Goal: Task Accomplishment & Management: Manage account settings

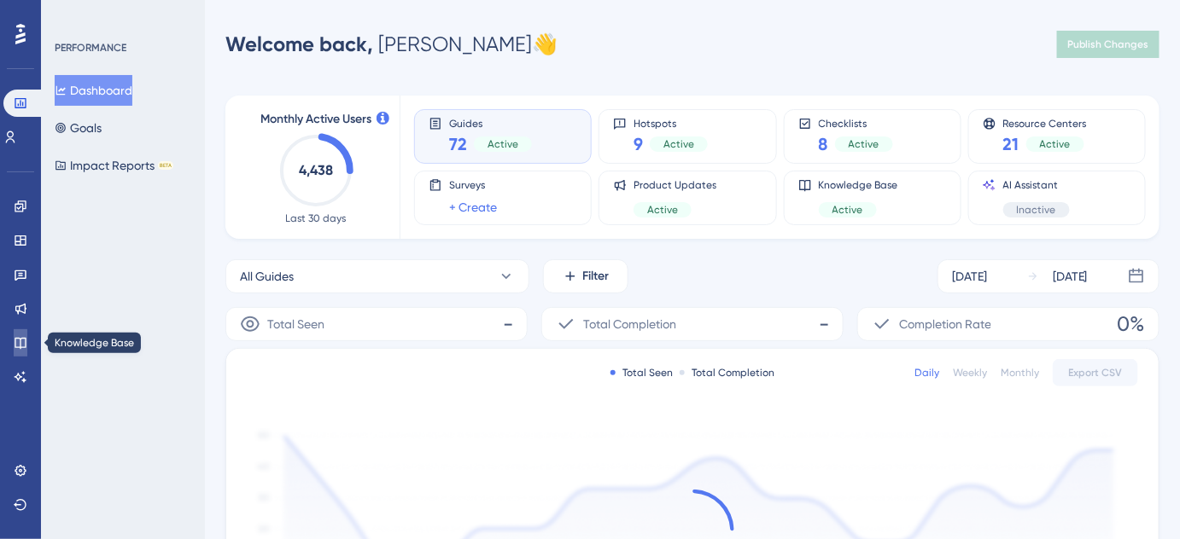
click at [22, 341] on icon at bounding box center [21, 343] width 14 height 14
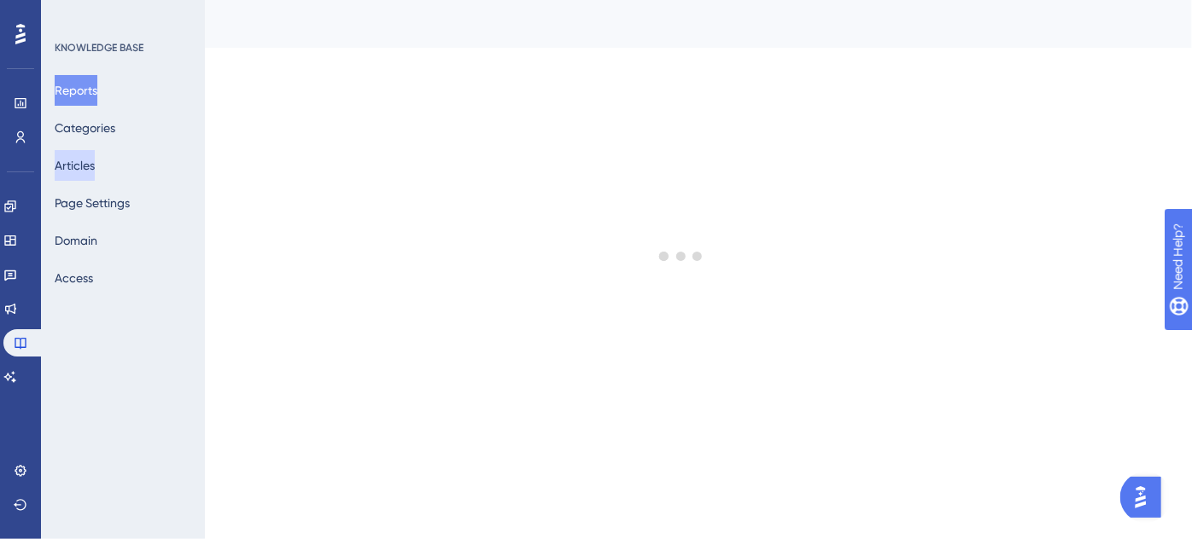
click at [89, 166] on button "Articles" at bounding box center [75, 165] width 40 height 31
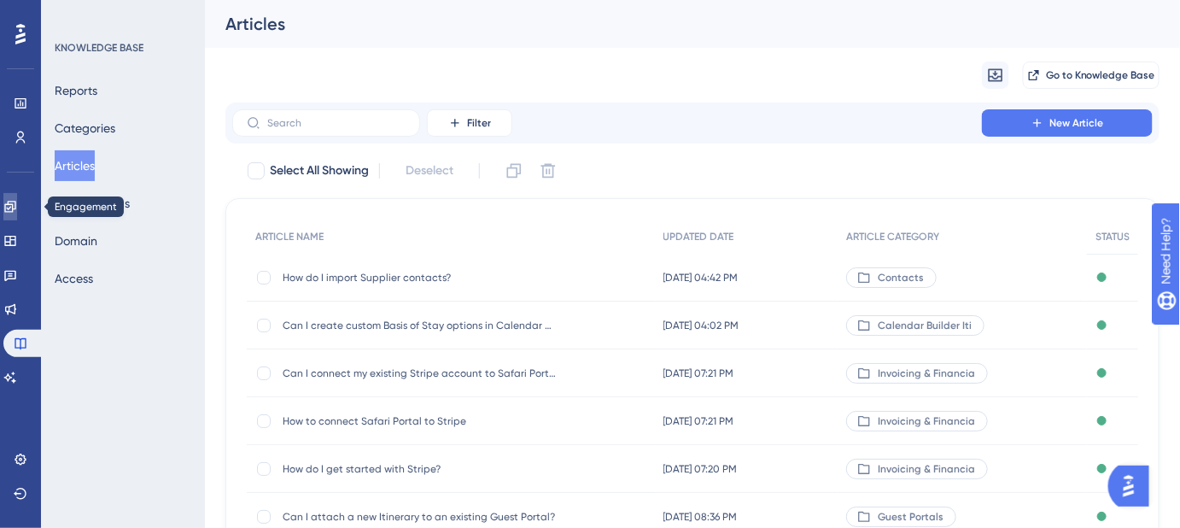
click at [17, 205] on icon at bounding box center [10, 207] width 14 height 14
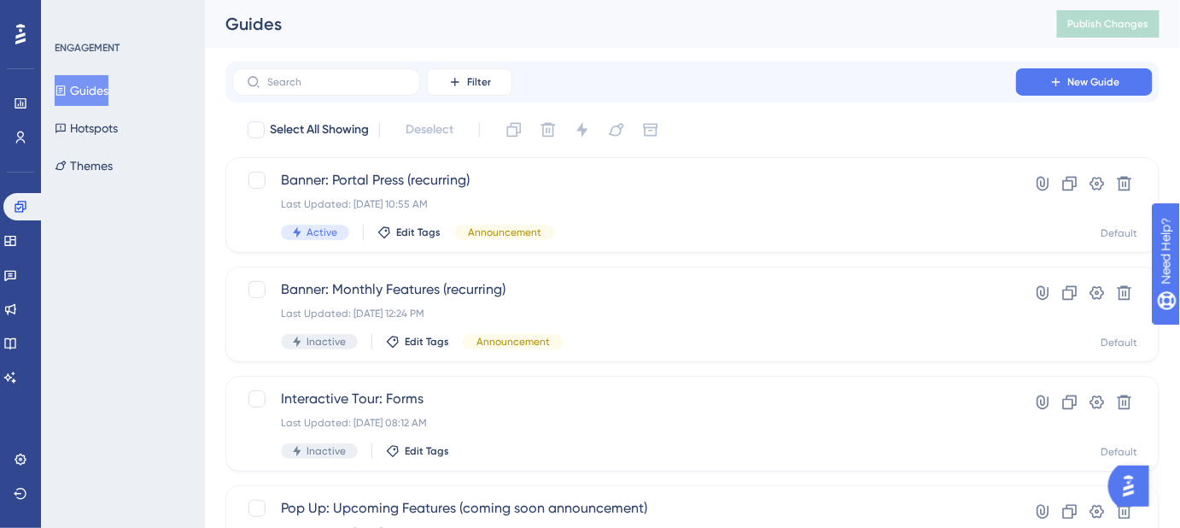
click at [743, 44] on div "Guides Publish Changes" at bounding box center [692, 24] width 975 height 48
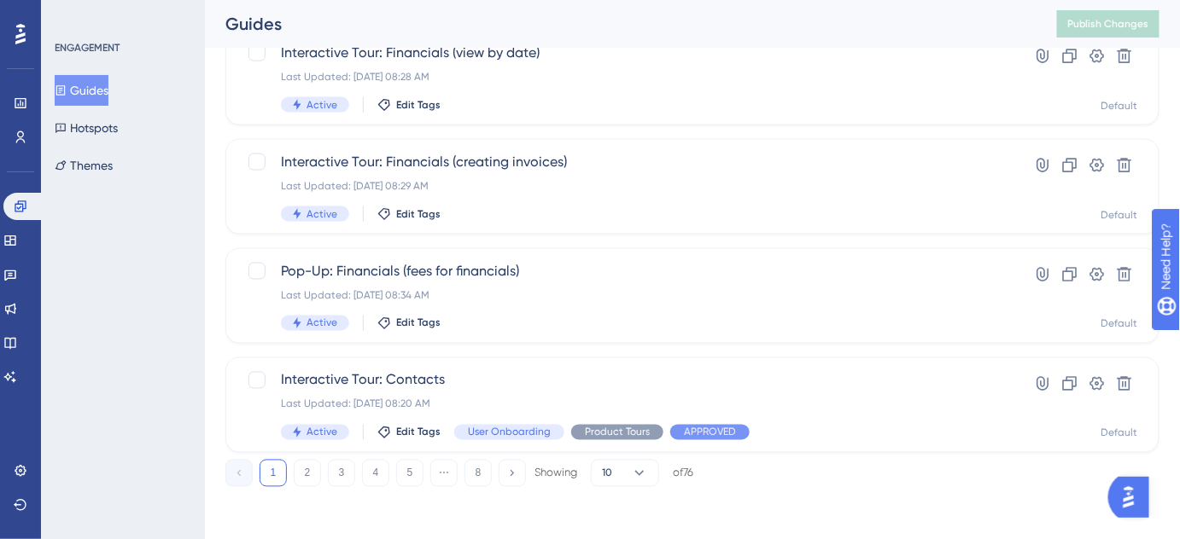
scroll to position [785, 0]
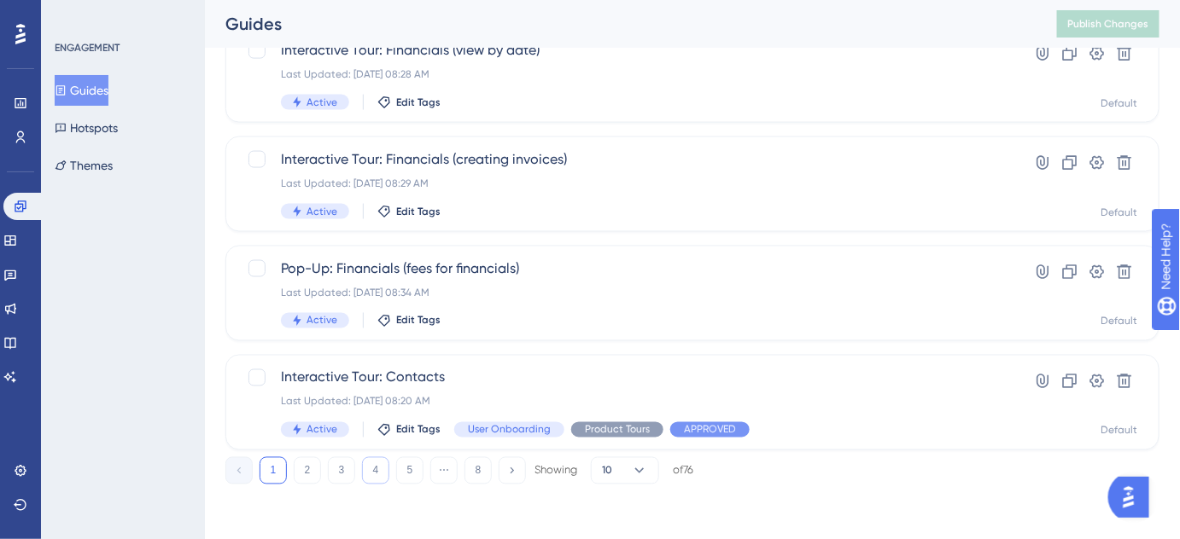
click at [370, 473] on button "4" at bounding box center [375, 471] width 27 height 27
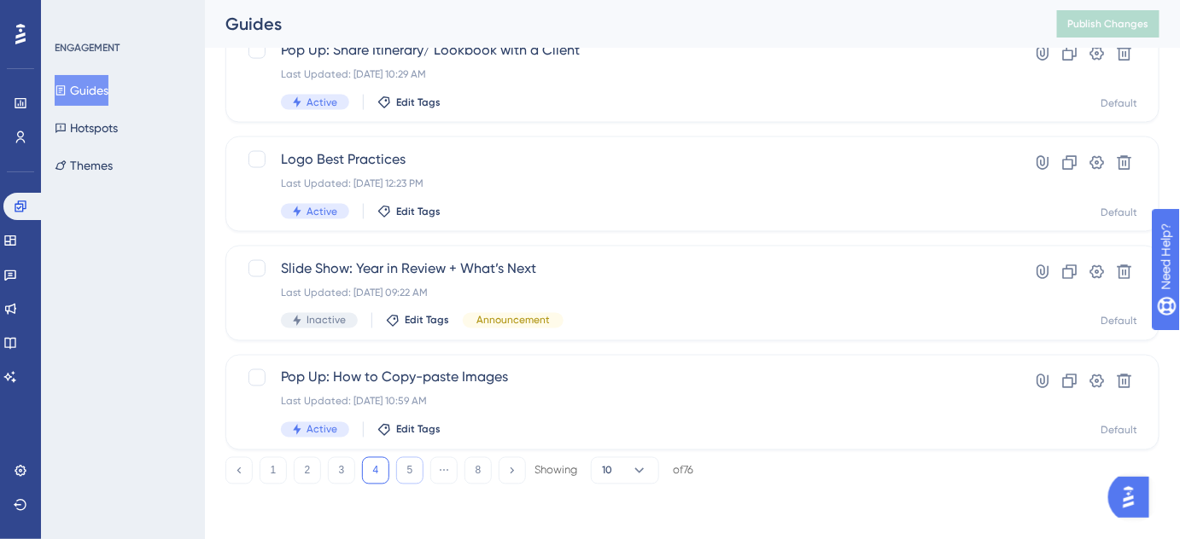
click at [416, 468] on button "5" at bounding box center [409, 471] width 27 height 27
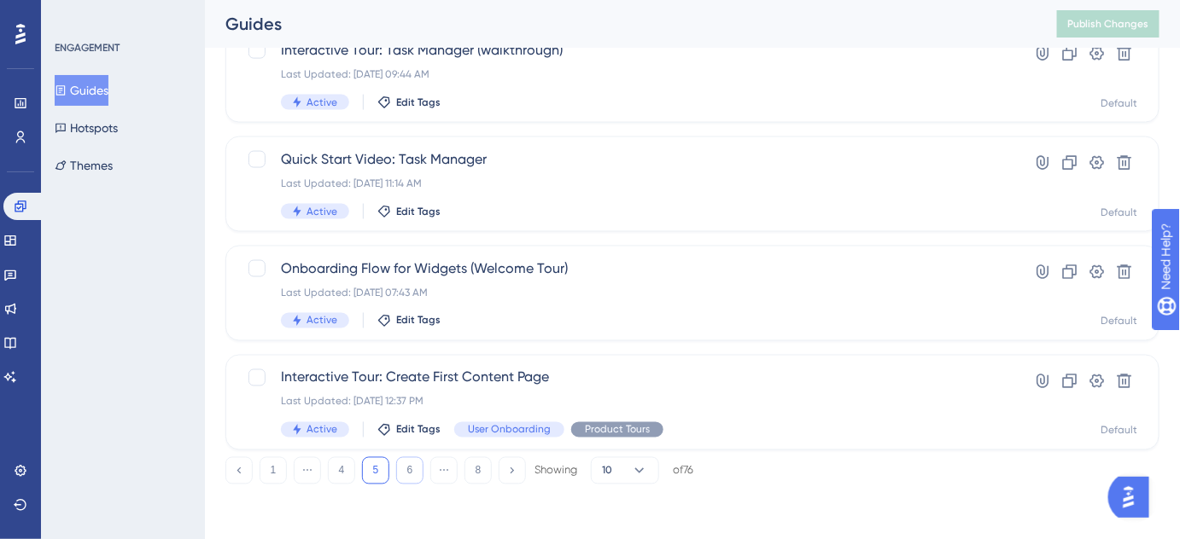
click at [413, 475] on button "6" at bounding box center [409, 471] width 27 height 27
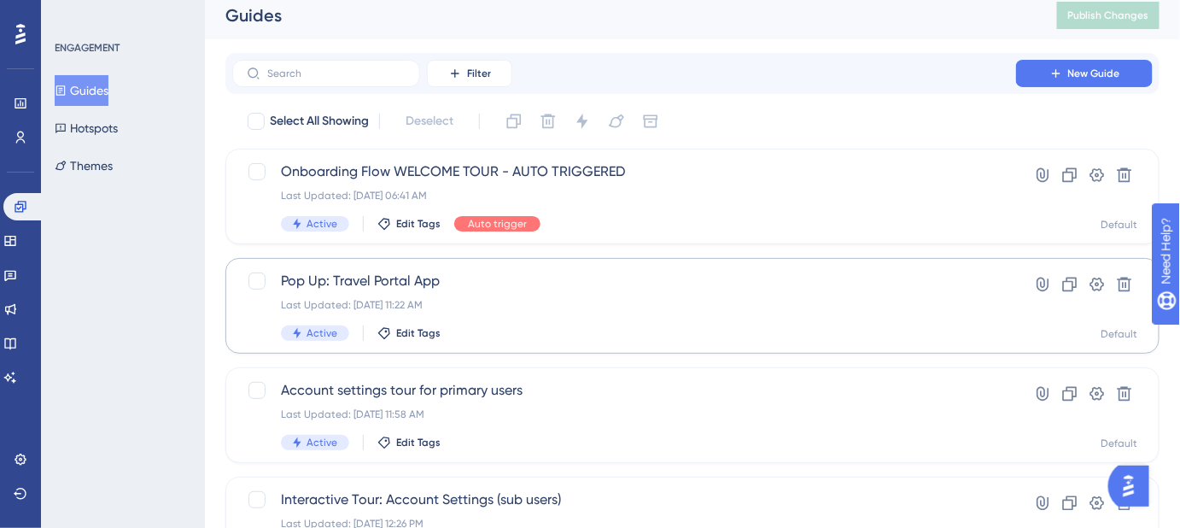
scroll to position [0, 0]
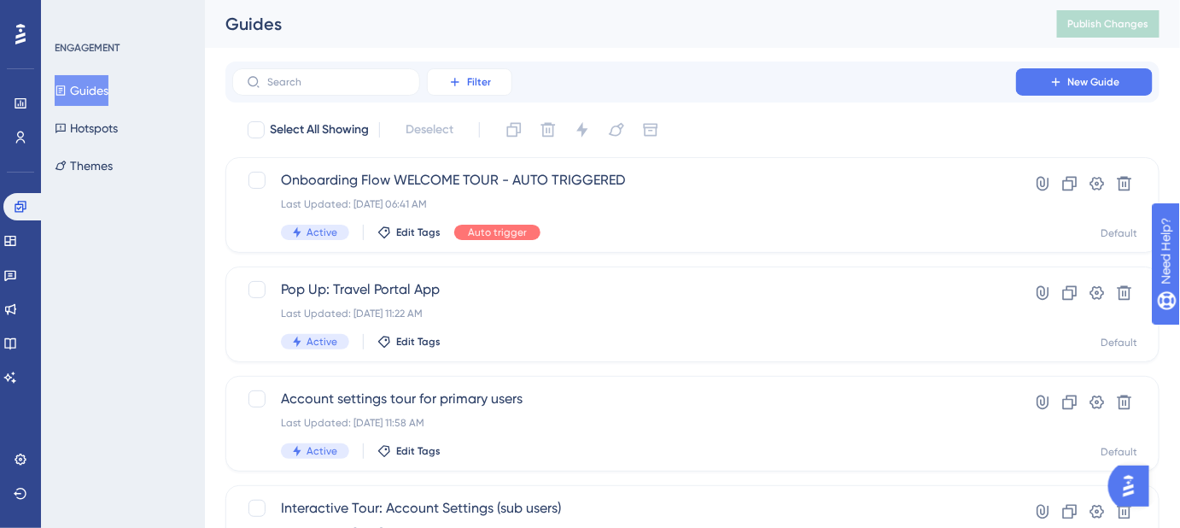
click at [459, 90] on button "Filter" at bounding box center [469, 81] width 85 height 27
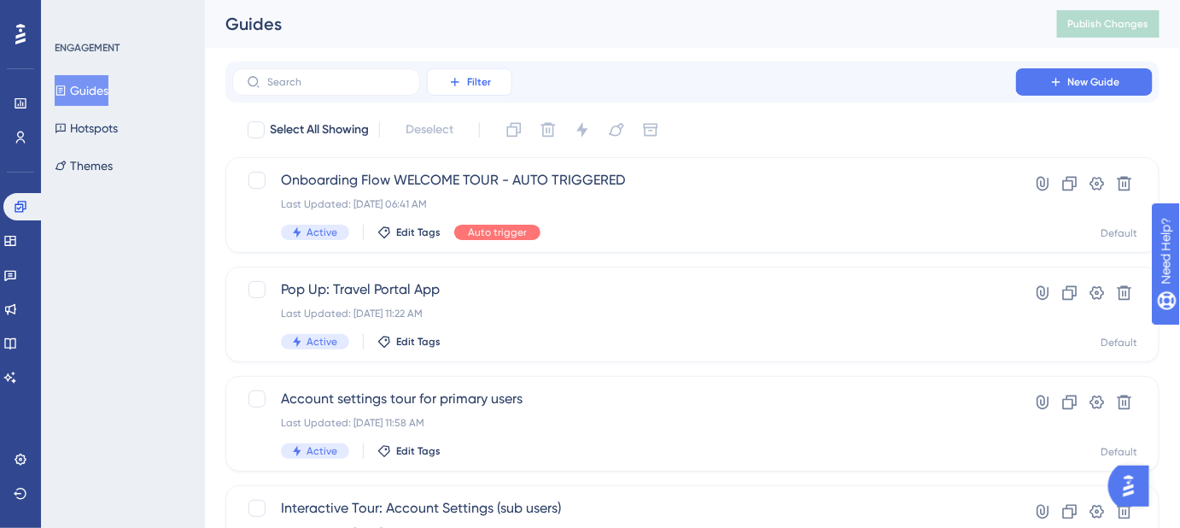
click at [490, 86] on span "Filter" at bounding box center [479, 82] width 24 height 14
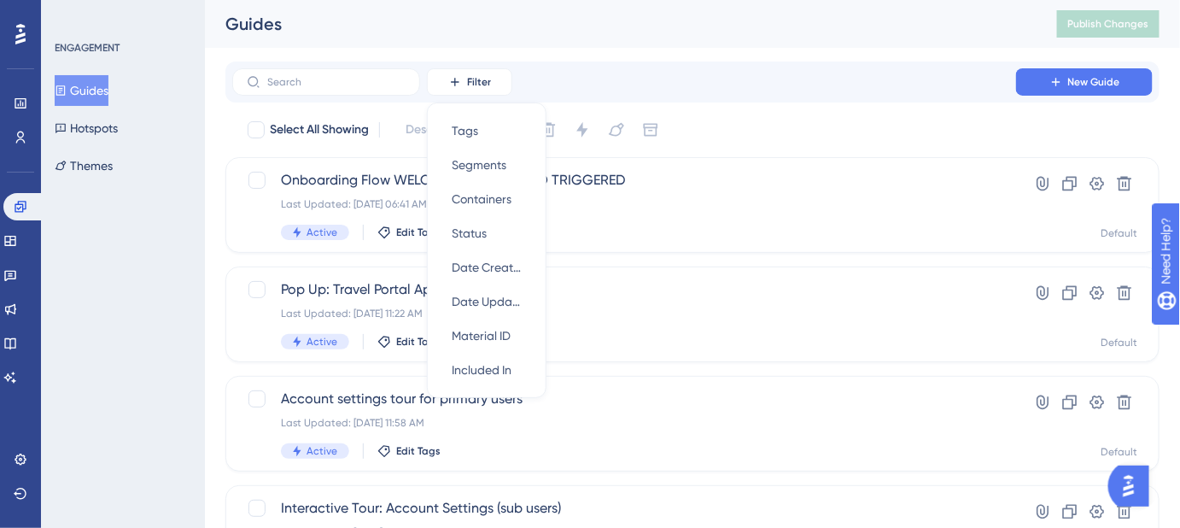
click at [695, 90] on div "Filter Tags Tags Segments Segments Containers Containers Status Status Date Cre…" at bounding box center [692, 81] width 920 height 27
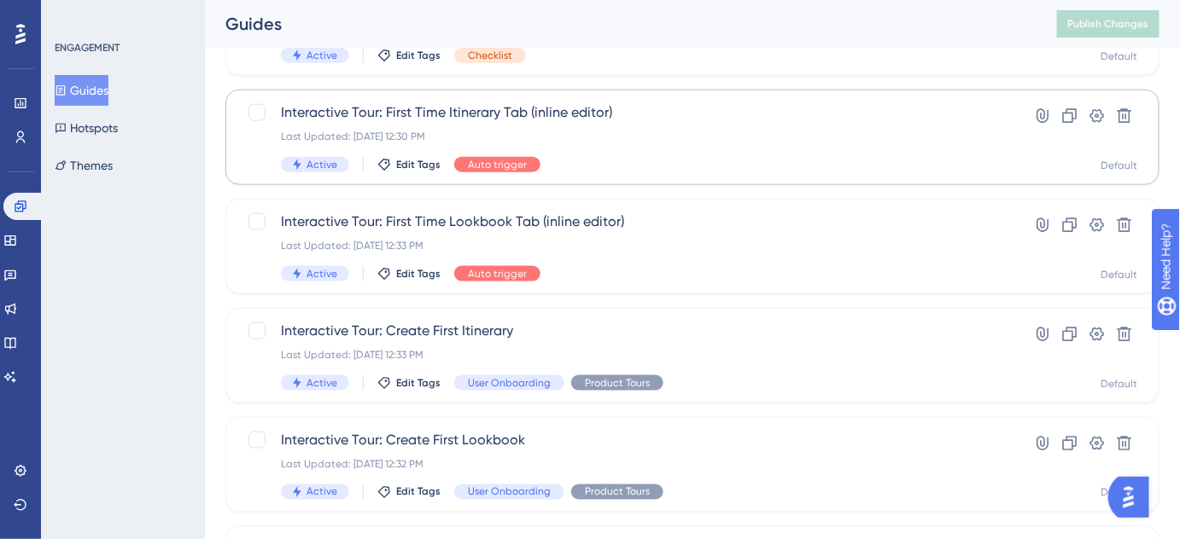
scroll to position [621, 0]
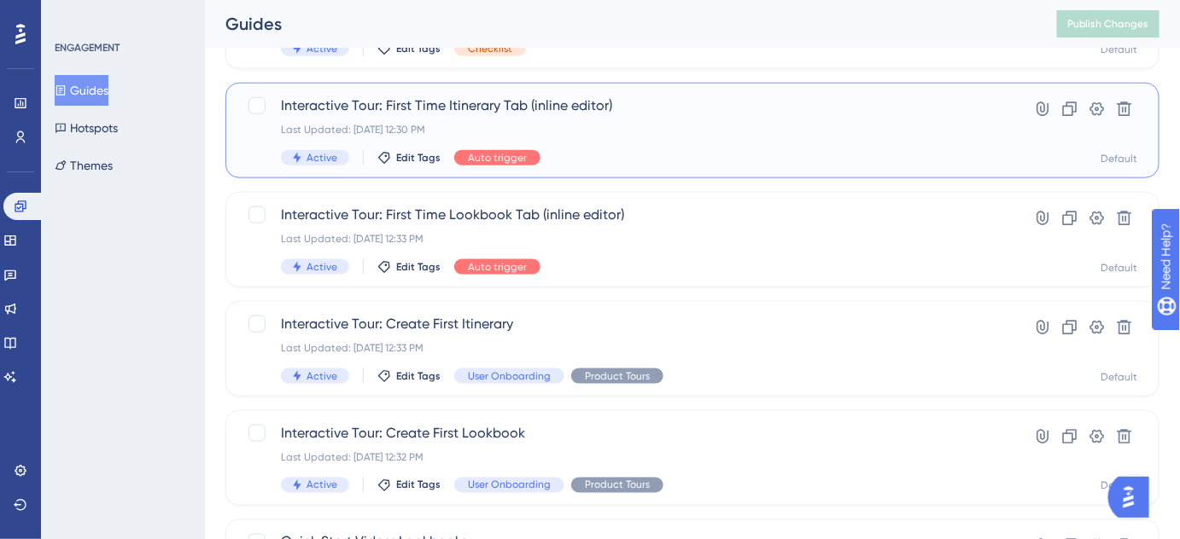
click at [526, 106] on span "Interactive Tour: First Time Itinerary Tab (inline editor)" at bounding box center [624, 106] width 686 height 20
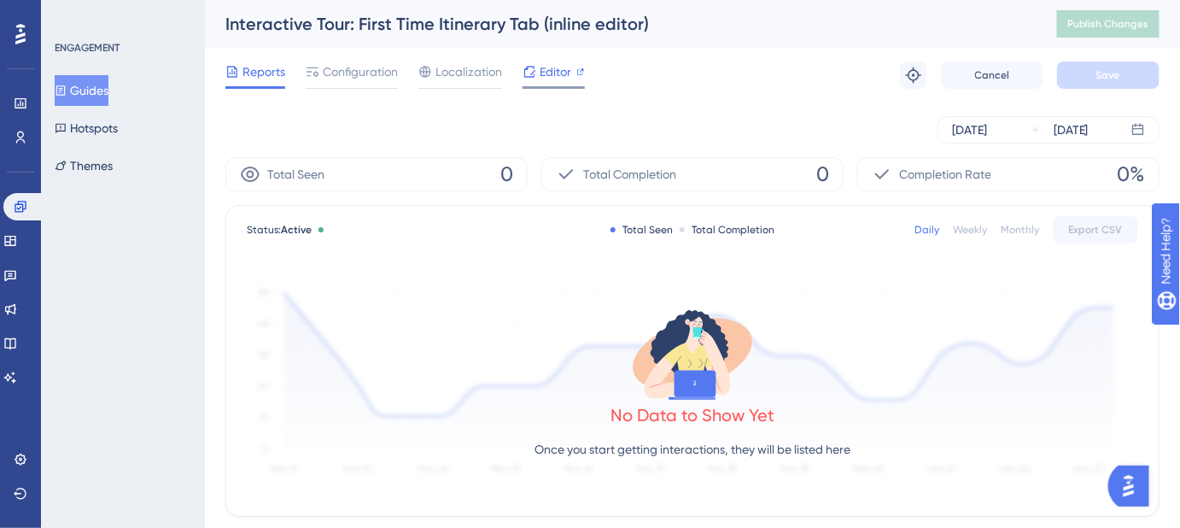
click at [544, 77] on span "Editor" at bounding box center [555, 71] width 32 height 20
click at [357, 74] on span "Configuration" at bounding box center [360, 71] width 75 height 20
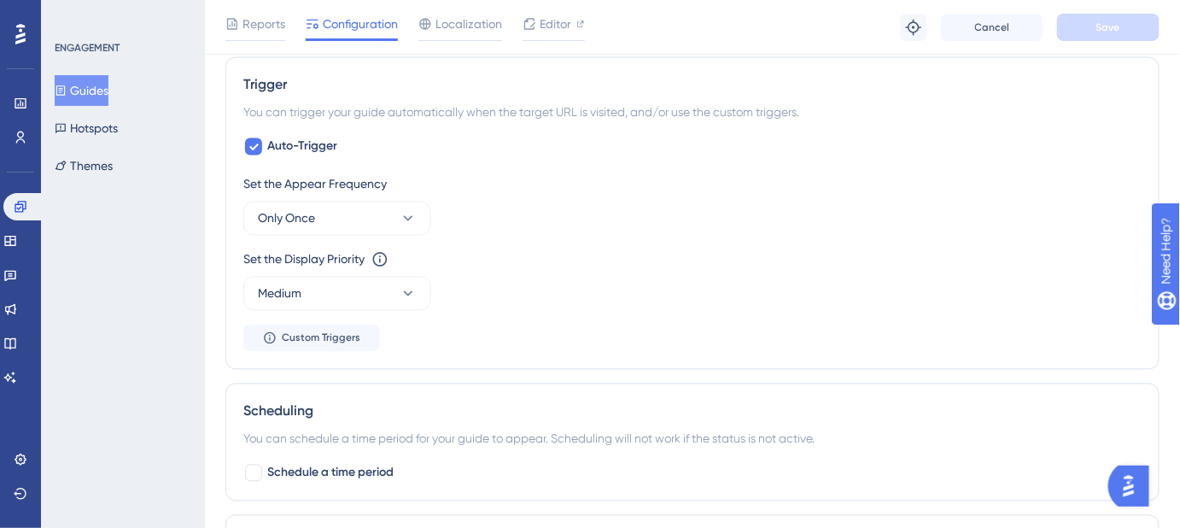
scroll to position [1008, 0]
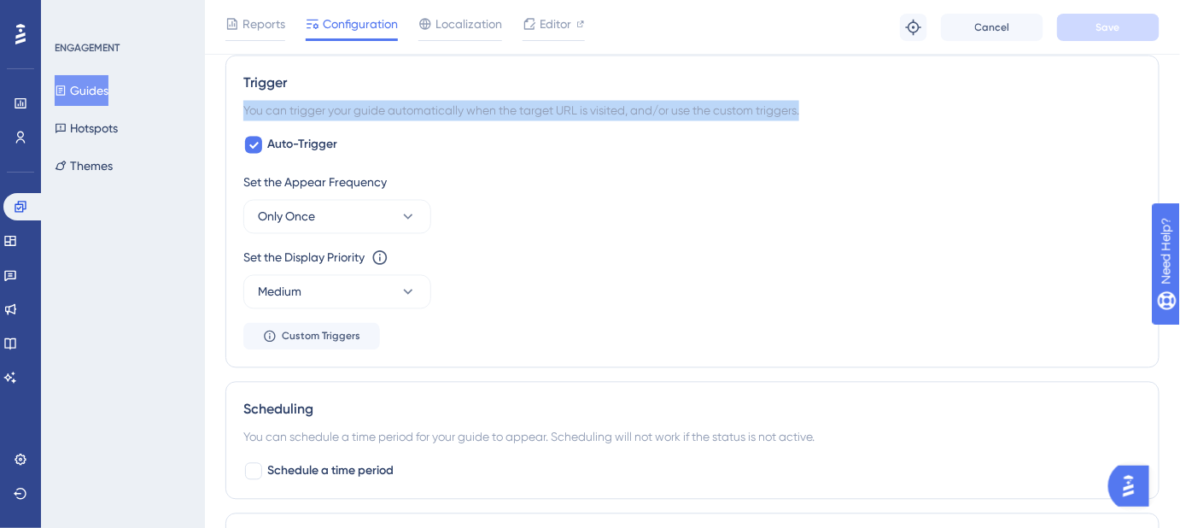
drag, startPoint x: 248, startPoint y: 109, endPoint x: 824, endPoint y: 115, distance: 576.2
click at [824, 115] on div "You can trigger your guide automatically when the target URL is visited, and/or…" at bounding box center [692, 111] width 898 height 20
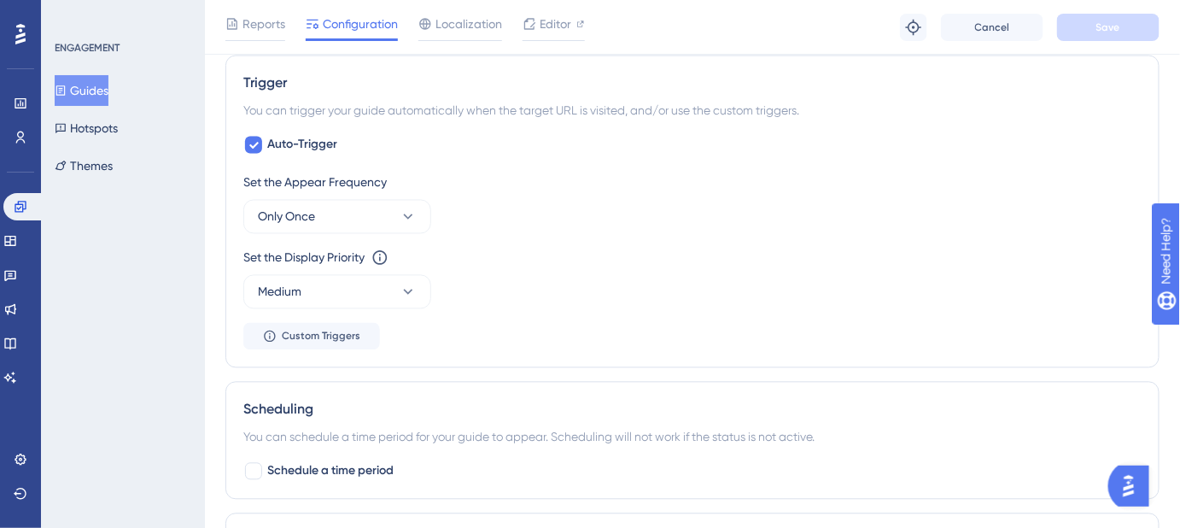
click at [938, 248] on div "Set the Display Priority This option will set the display priority between auto…" at bounding box center [692, 258] width 898 height 20
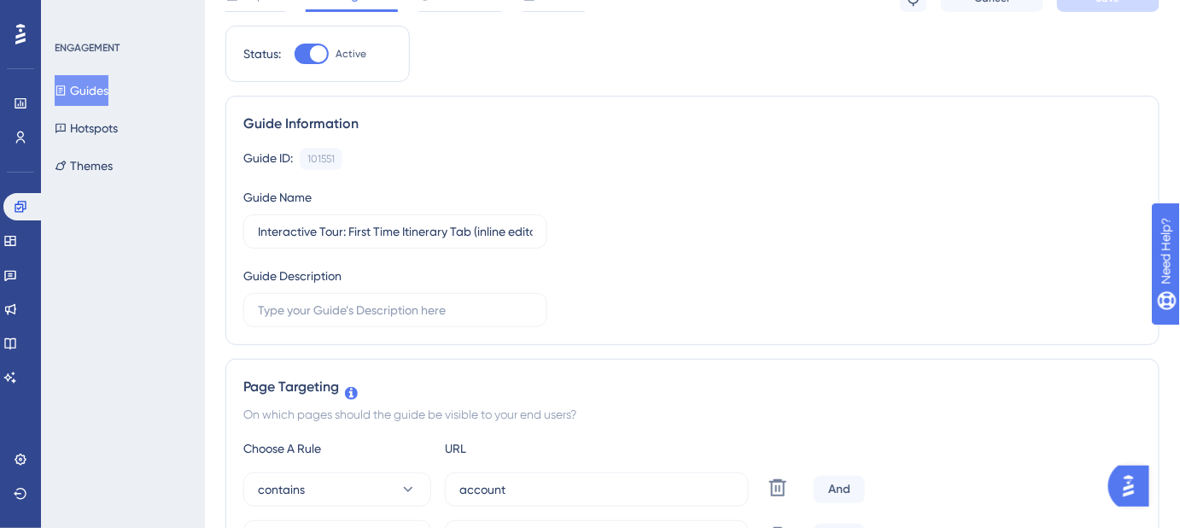
scroll to position [0, 0]
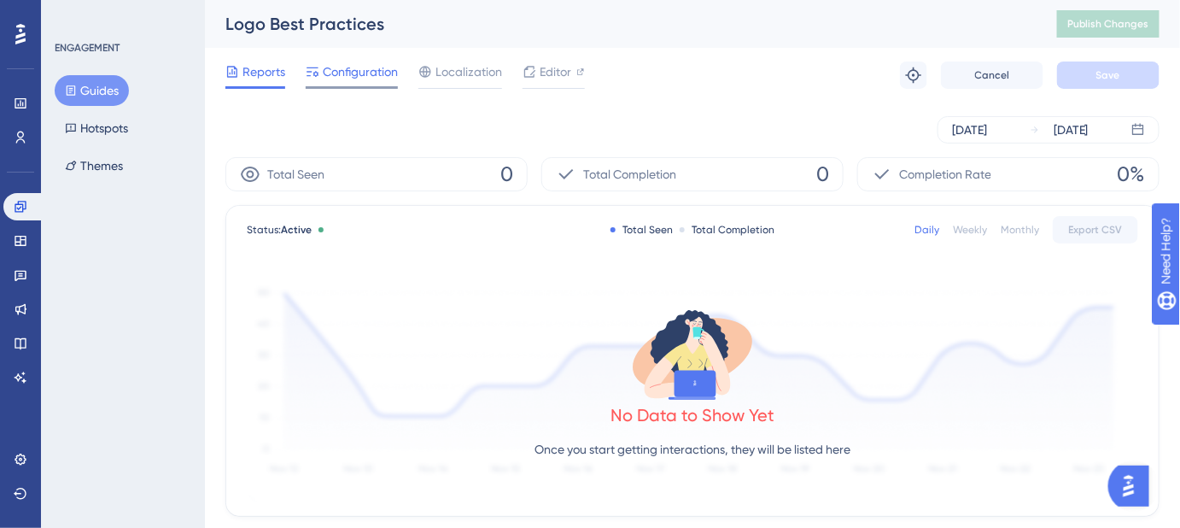
click at [359, 77] on span "Configuration" at bounding box center [360, 71] width 75 height 20
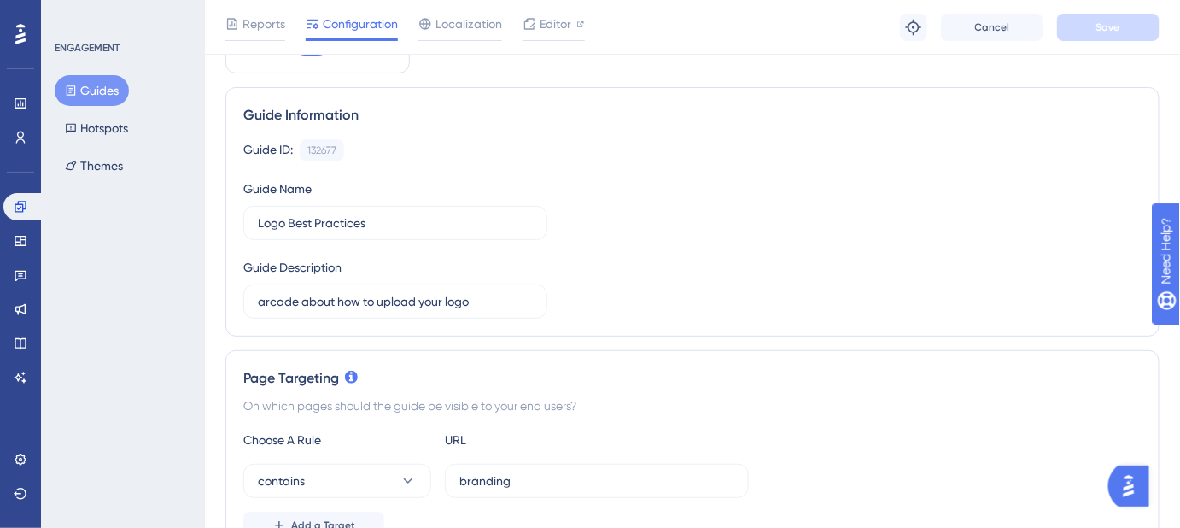
scroll to position [77, 0]
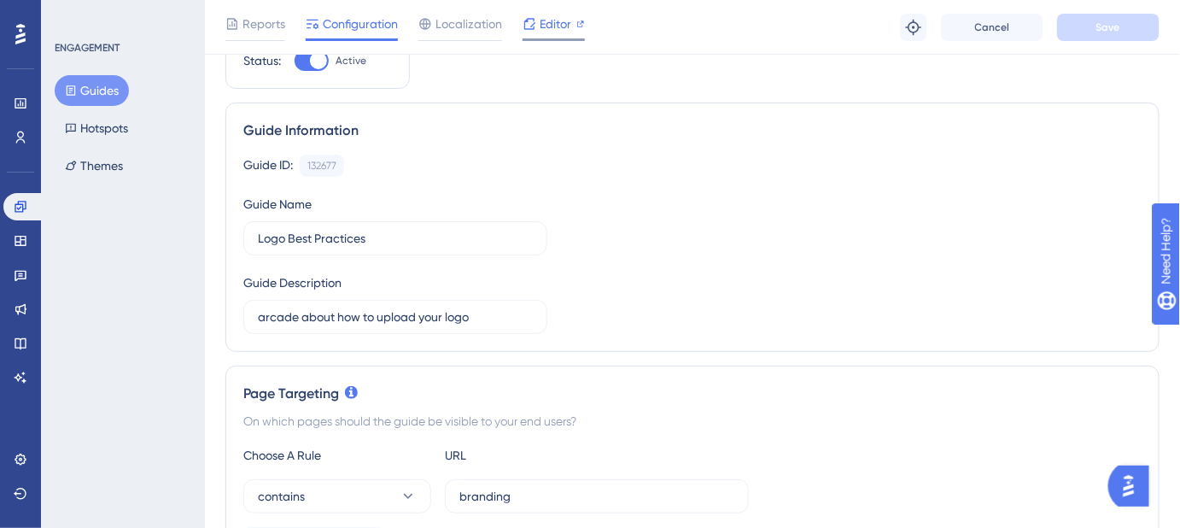
click at [551, 26] on span "Editor" at bounding box center [555, 24] width 32 height 20
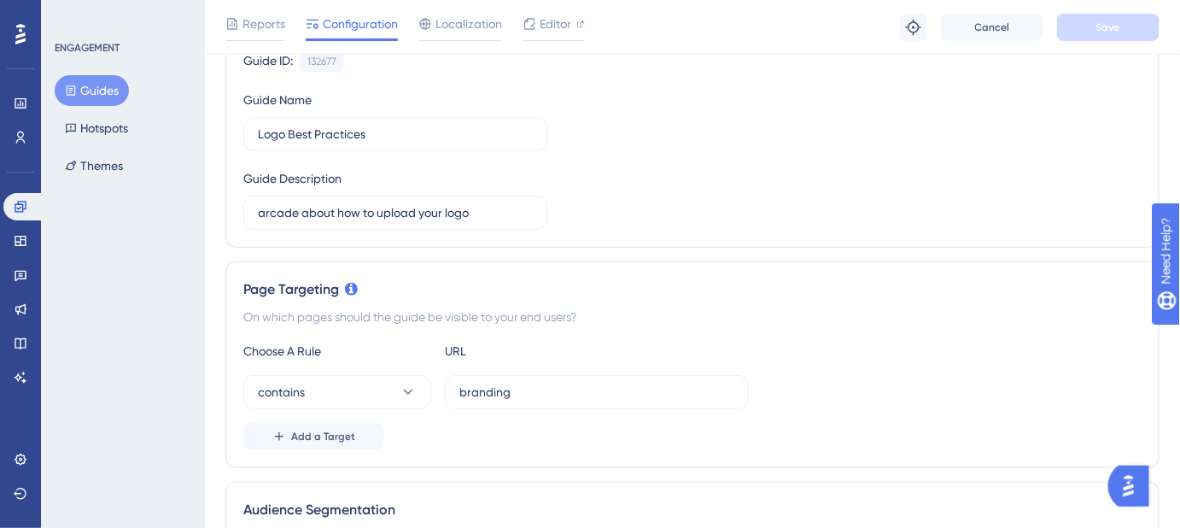
scroll to position [310, 0]
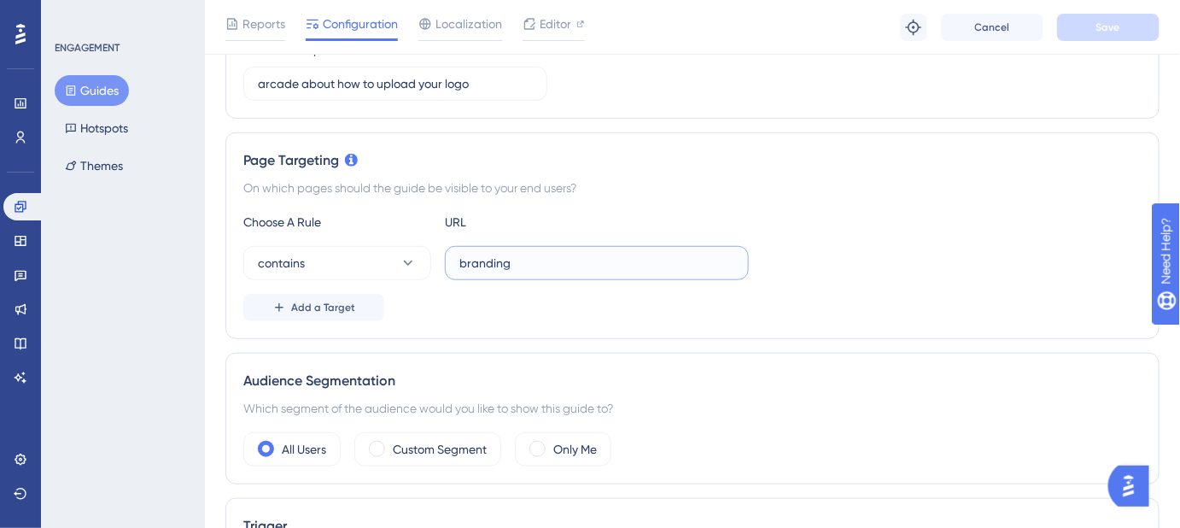
drag, startPoint x: 539, startPoint y: 261, endPoint x: 453, endPoint y: 261, distance: 85.4
click at [453, 261] on label "branding" at bounding box center [597, 263] width 304 height 34
click at [553, 260] on input "branding" at bounding box center [596, 263] width 275 height 19
drag, startPoint x: 534, startPoint y: 260, endPoint x: 460, endPoint y: 260, distance: 74.3
click at [460, 260] on input "branding" at bounding box center [596, 263] width 275 height 19
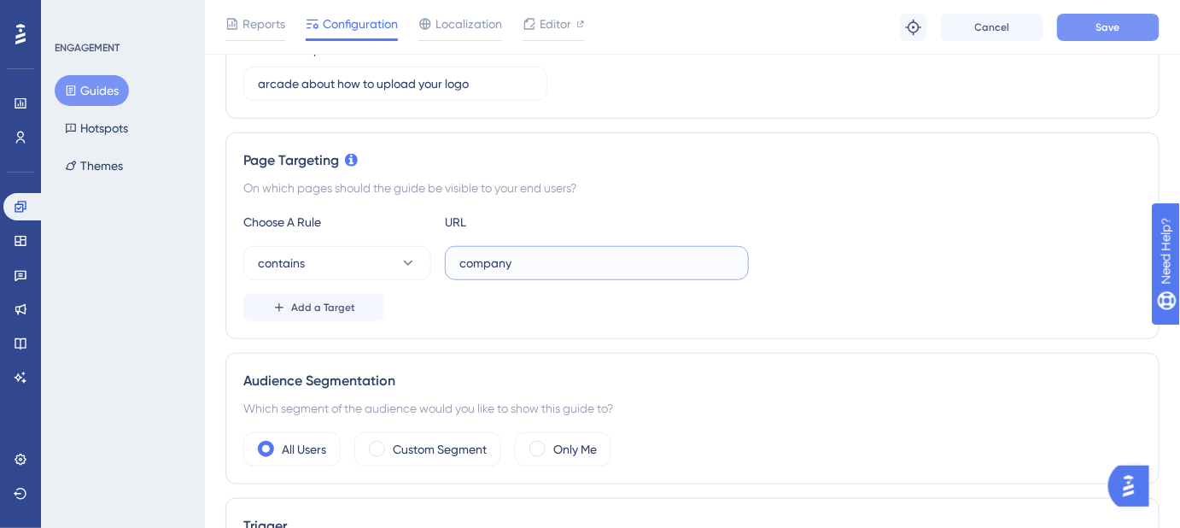
type input "company"
click at [1117, 24] on span "Save" at bounding box center [1108, 27] width 24 height 14
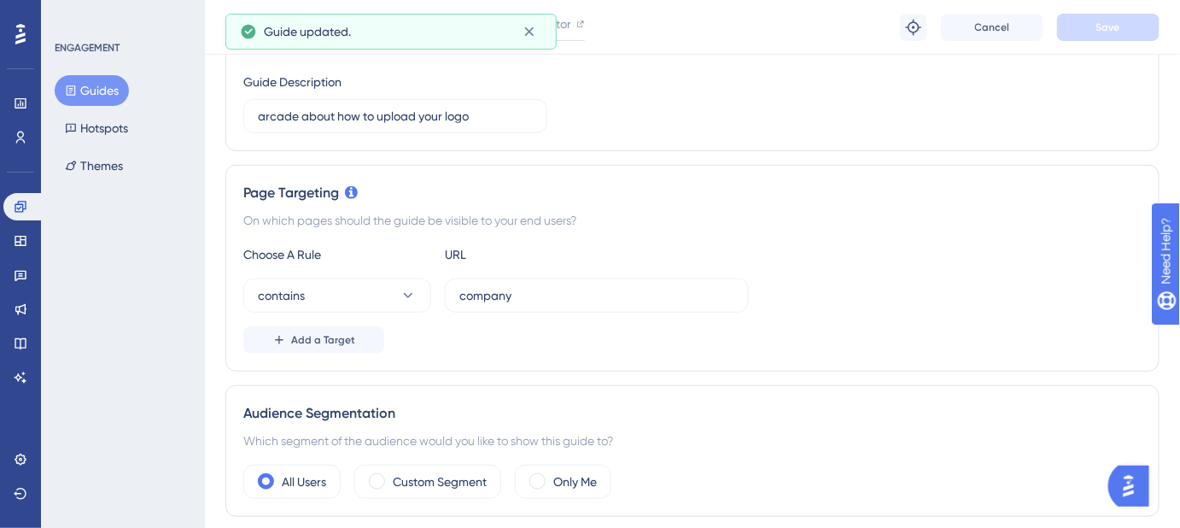
scroll to position [0, 0]
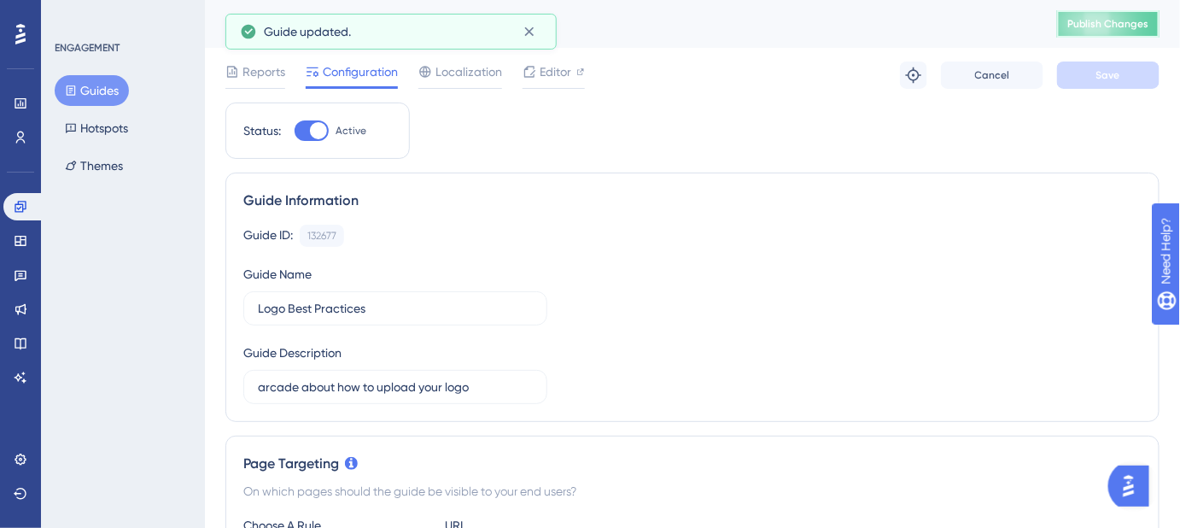
click at [1101, 22] on span "Publish Changes" at bounding box center [1108, 24] width 82 height 14
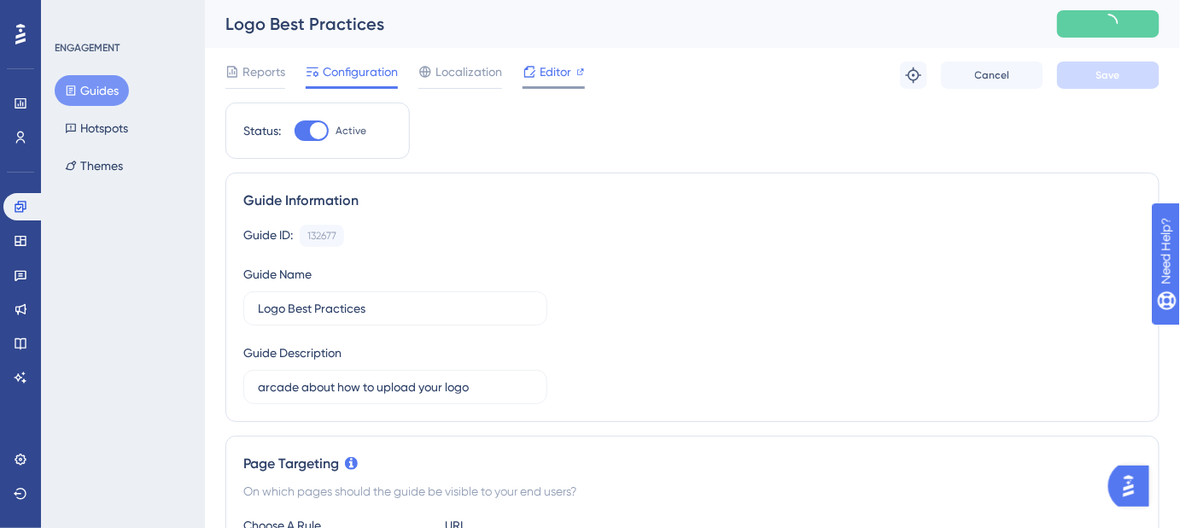
click at [544, 67] on span "Editor" at bounding box center [555, 71] width 32 height 20
click at [1111, 22] on span "Publish Changes" at bounding box center [1108, 24] width 82 height 14
click at [551, 76] on span "Editor" at bounding box center [555, 71] width 32 height 20
click at [100, 87] on button "Guides" at bounding box center [92, 90] width 74 height 31
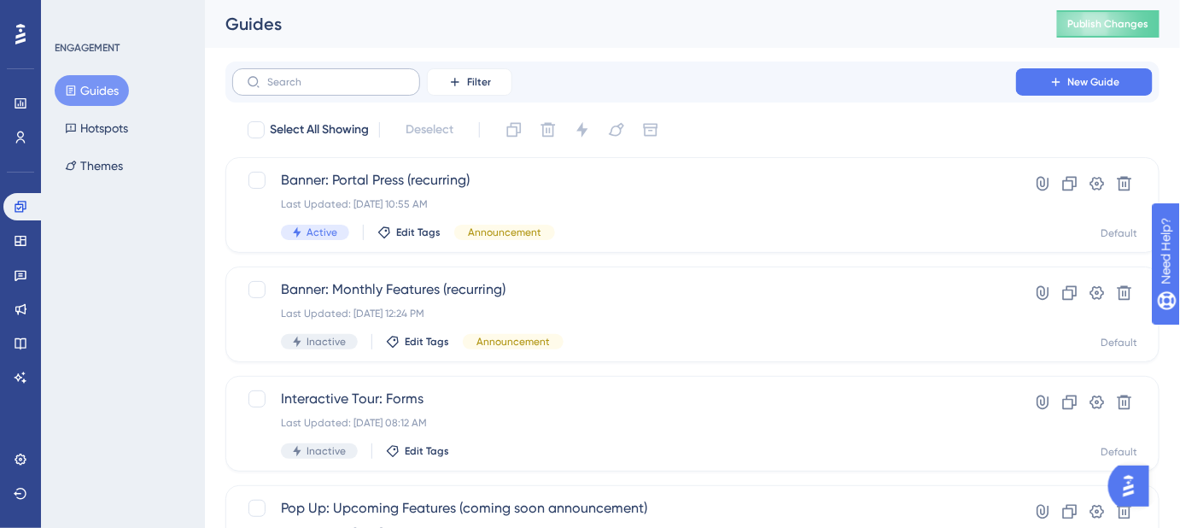
click at [351, 90] on label at bounding box center [326, 81] width 188 height 27
click at [351, 88] on input "text" at bounding box center [336, 82] width 138 height 12
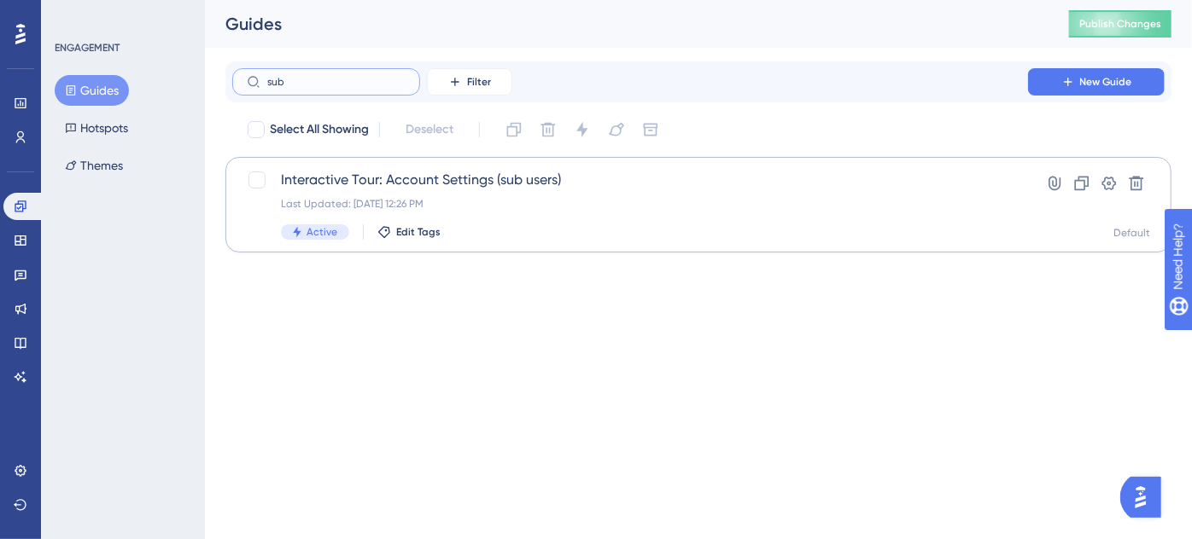
type input "sub"
click at [503, 185] on span "Interactive Tour: Account Settings (sub users)" at bounding box center [630, 180] width 698 height 20
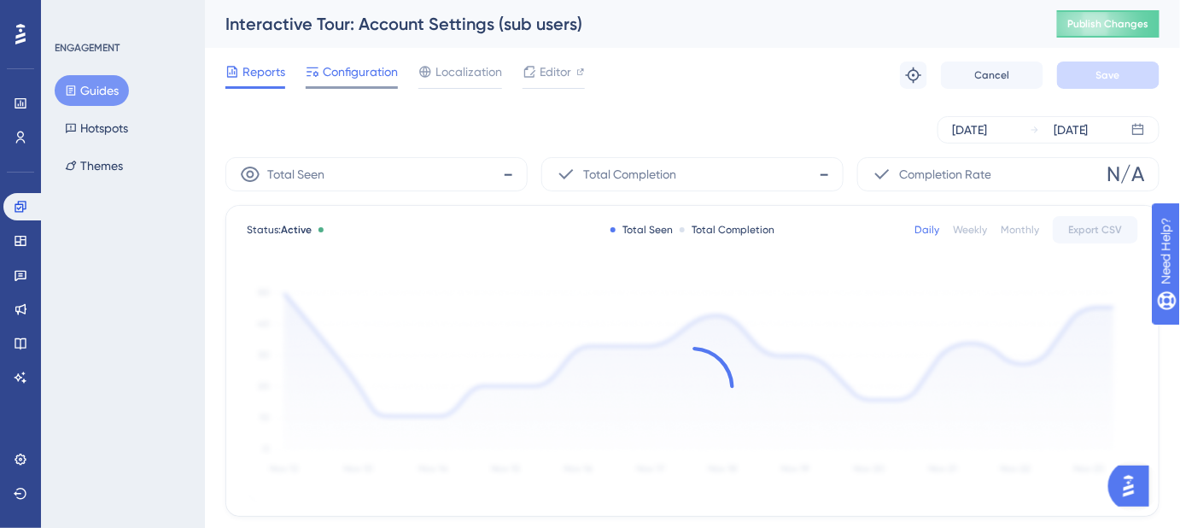
click at [357, 75] on span "Configuration" at bounding box center [360, 71] width 75 height 20
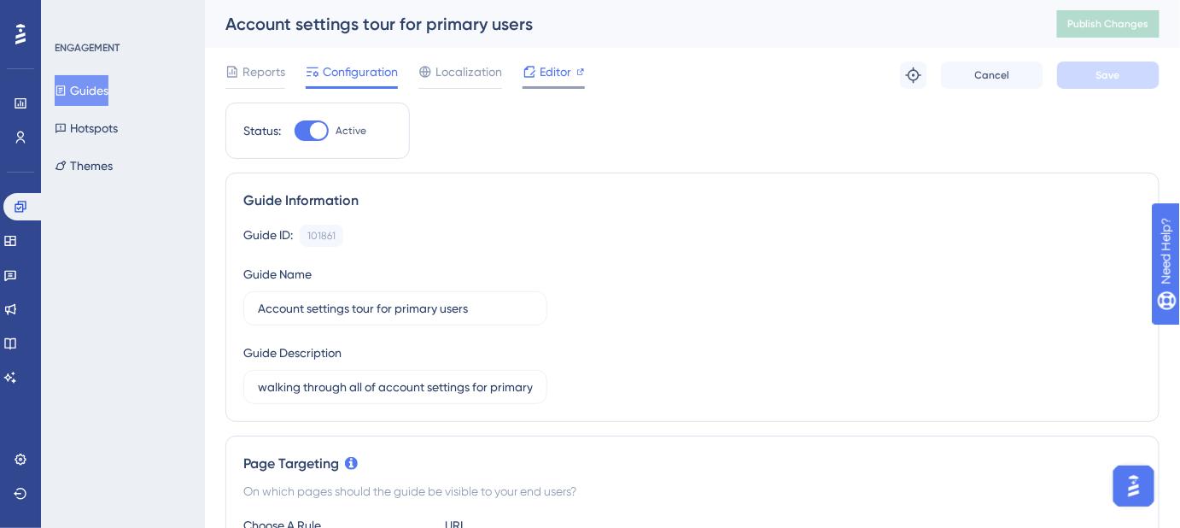
click at [553, 76] on span "Editor" at bounding box center [555, 71] width 32 height 20
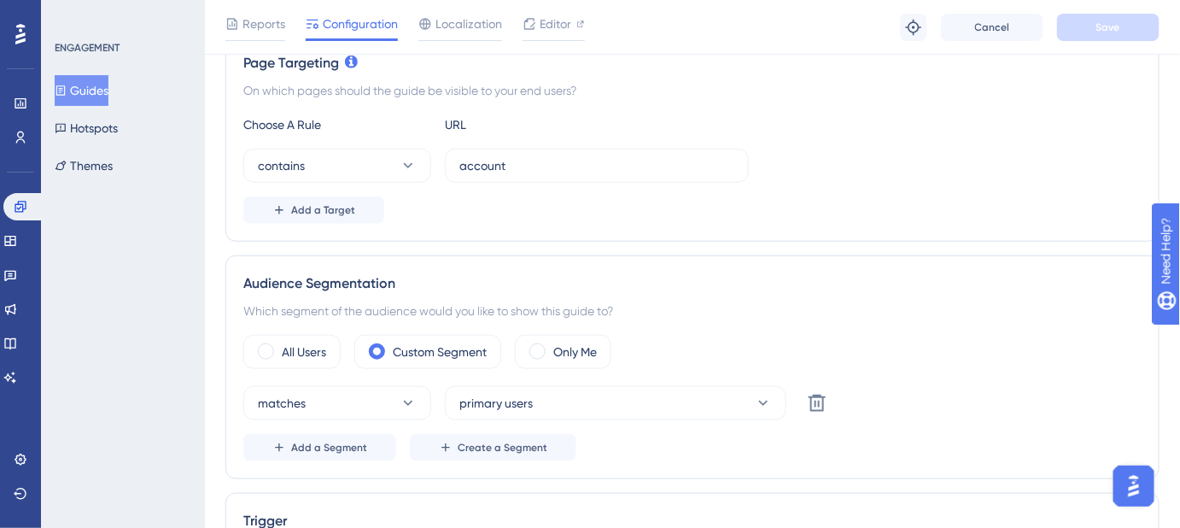
scroll to position [388, 0]
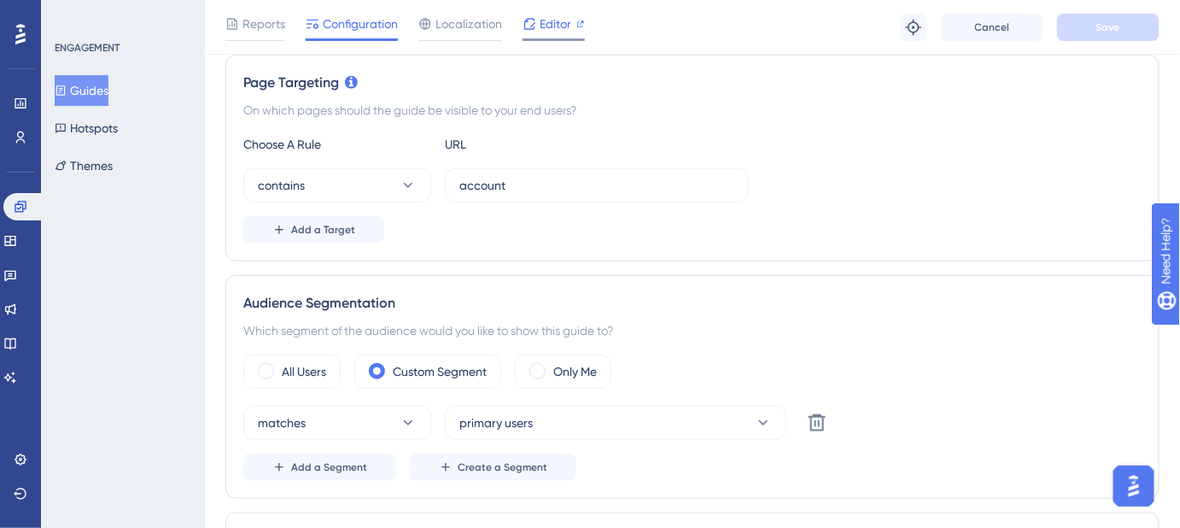
click at [553, 29] on span "Editor" at bounding box center [555, 24] width 32 height 20
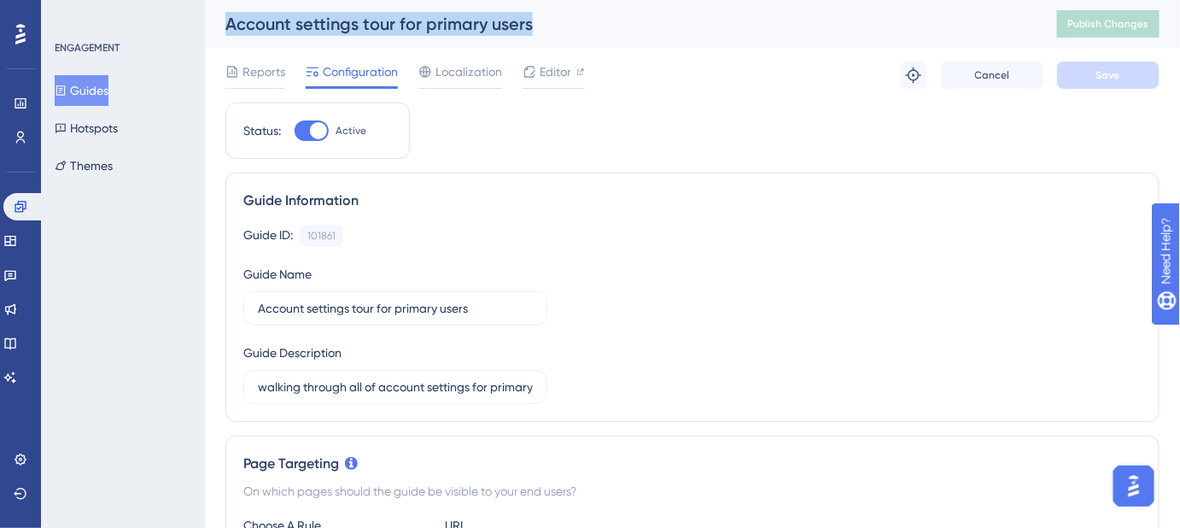
drag, startPoint x: 534, startPoint y: 20, endPoint x: 226, endPoint y: 30, distance: 308.3
click at [226, 30] on div "Account settings tour for primary users" at bounding box center [619, 24] width 789 height 24
copy div "Account settings tour for primary users"
click at [108, 92] on button "Guides" at bounding box center [82, 90] width 54 height 31
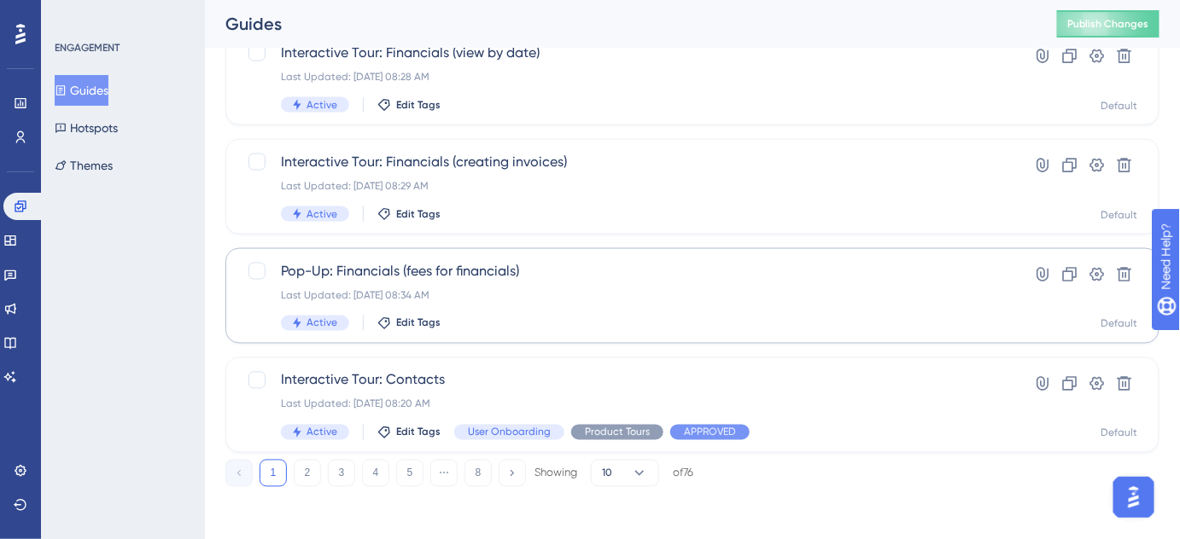
scroll to position [785, 0]
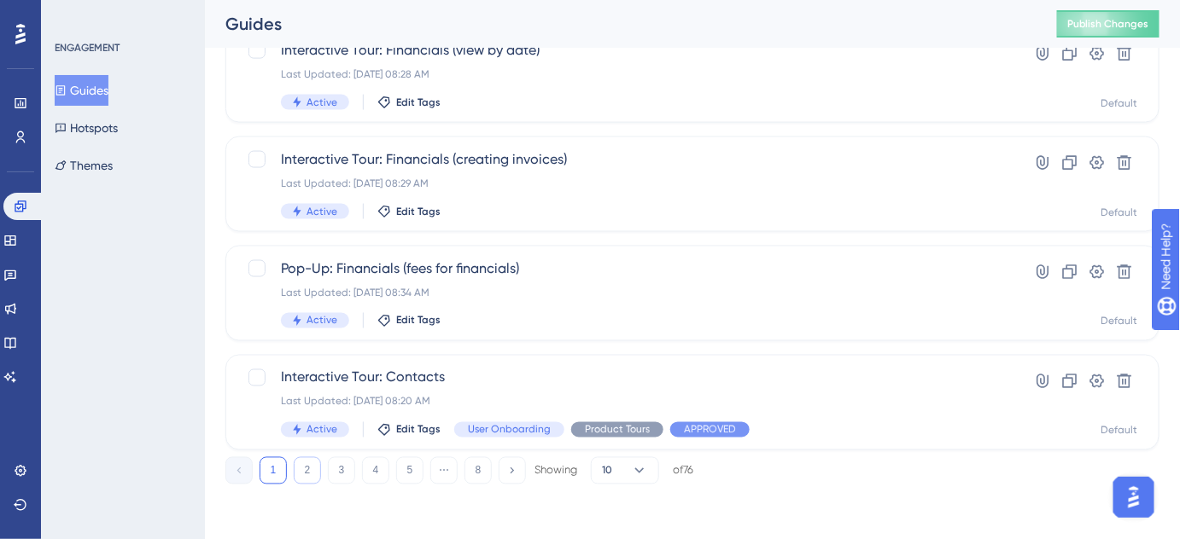
click at [312, 469] on button "2" at bounding box center [307, 471] width 27 height 27
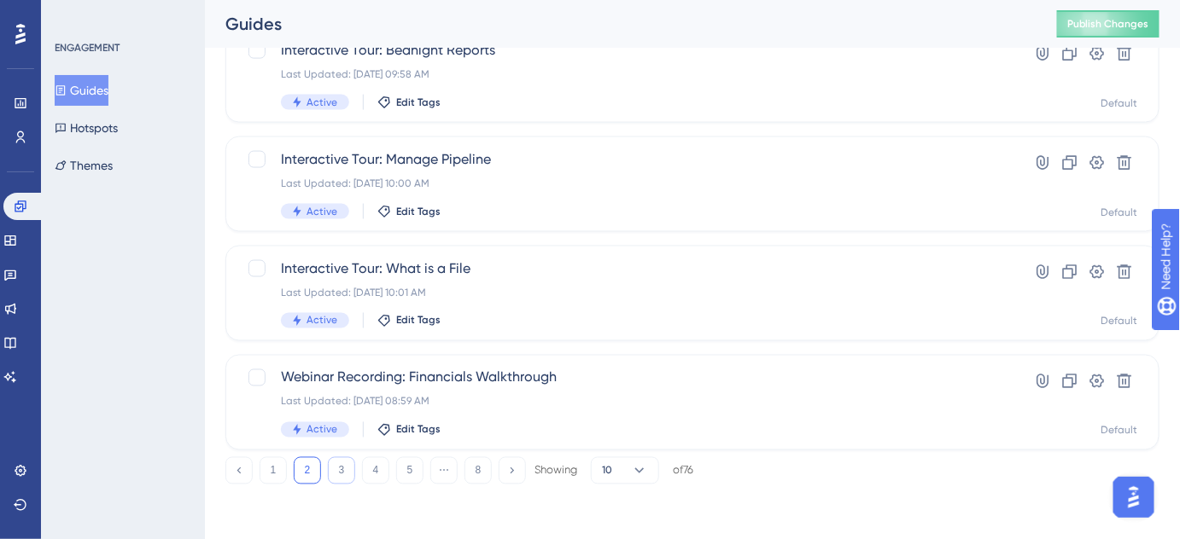
click at [336, 471] on button "3" at bounding box center [341, 471] width 27 height 27
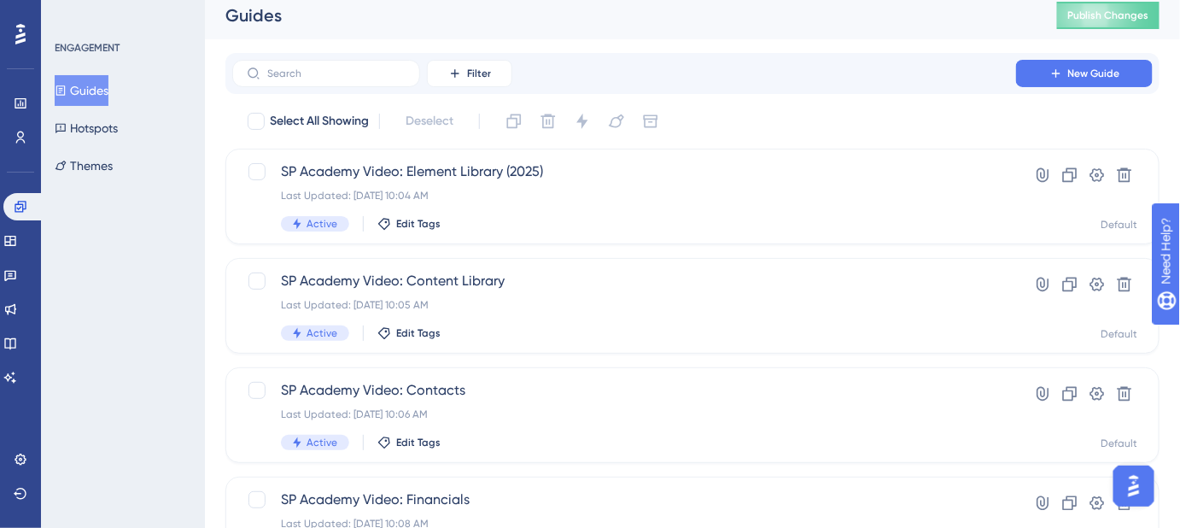
scroll to position [0, 0]
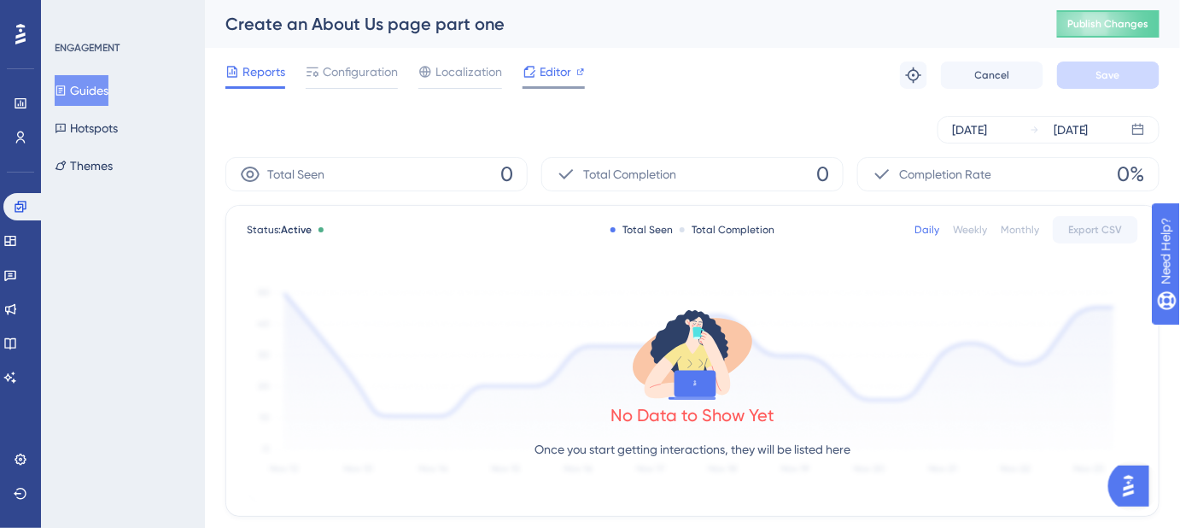
click at [558, 81] on span "Editor" at bounding box center [555, 71] width 32 height 20
click at [561, 76] on span "Editor" at bounding box center [555, 71] width 32 height 20
click at [544, 76] on span "Editor" at bounding box center [555, 71] width 32 height 20
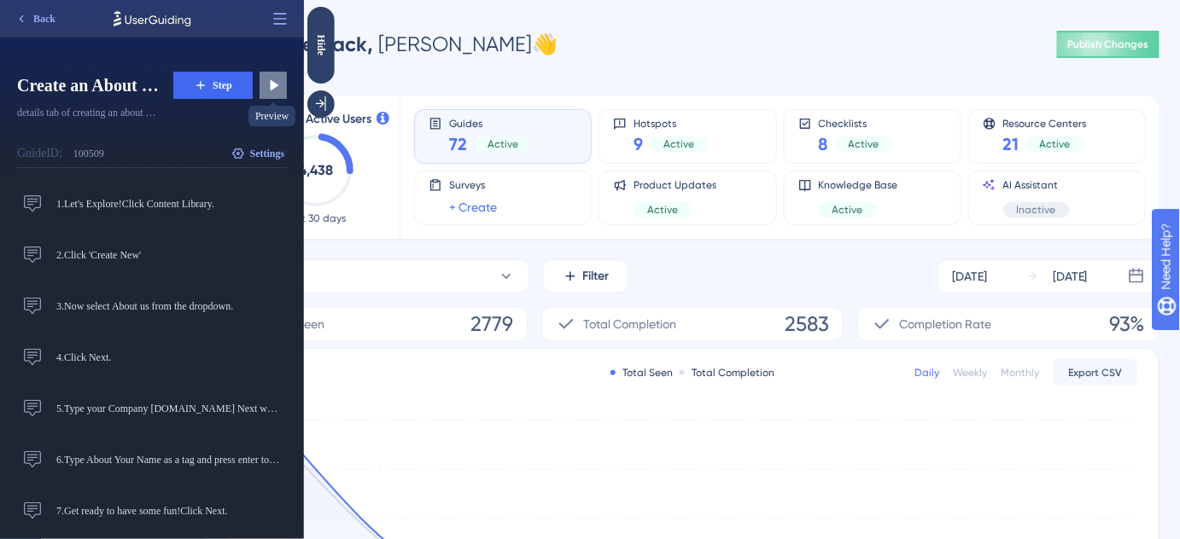
click at [273, 85] on icon at bounding box center [275, 85] width 9 height 11
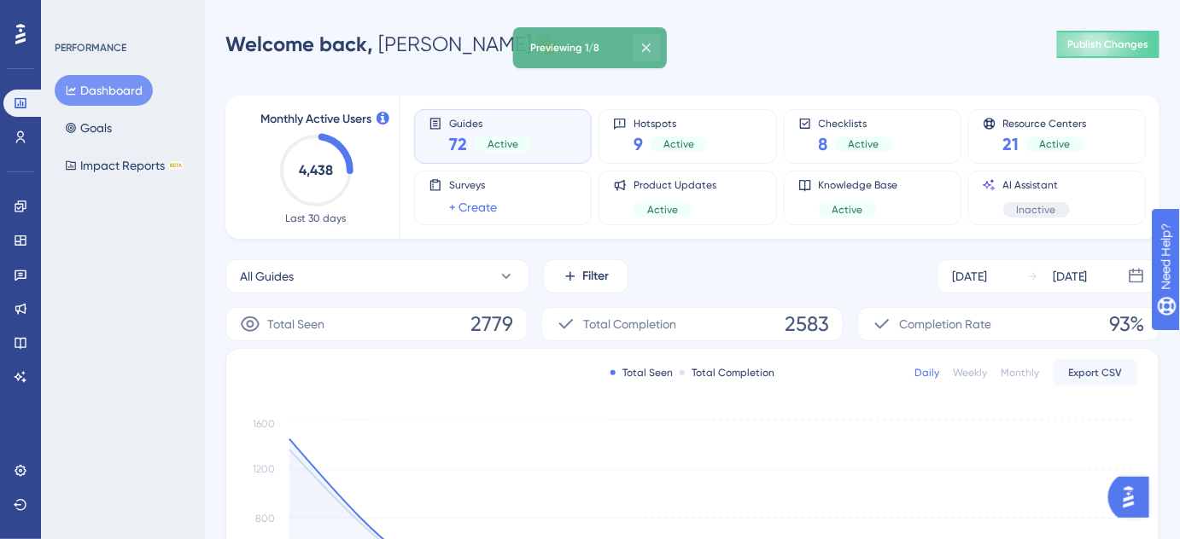
click at [647, 50] on icon at bounding box center [646, 47] width 17 height 17
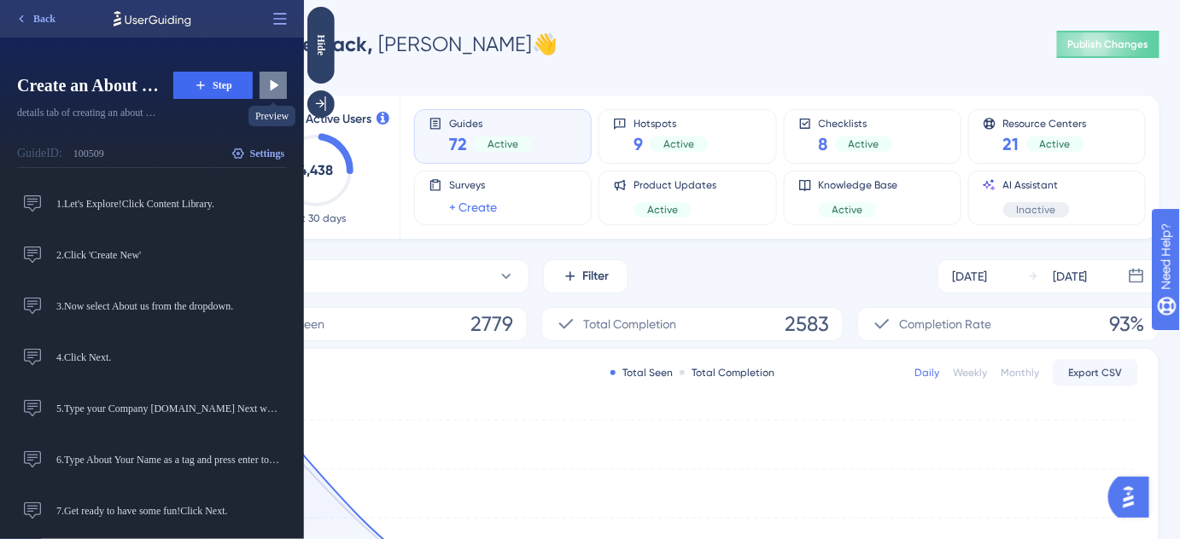
click at [268, 85] on icon at bounding box center [273, 85] width 17 height 17
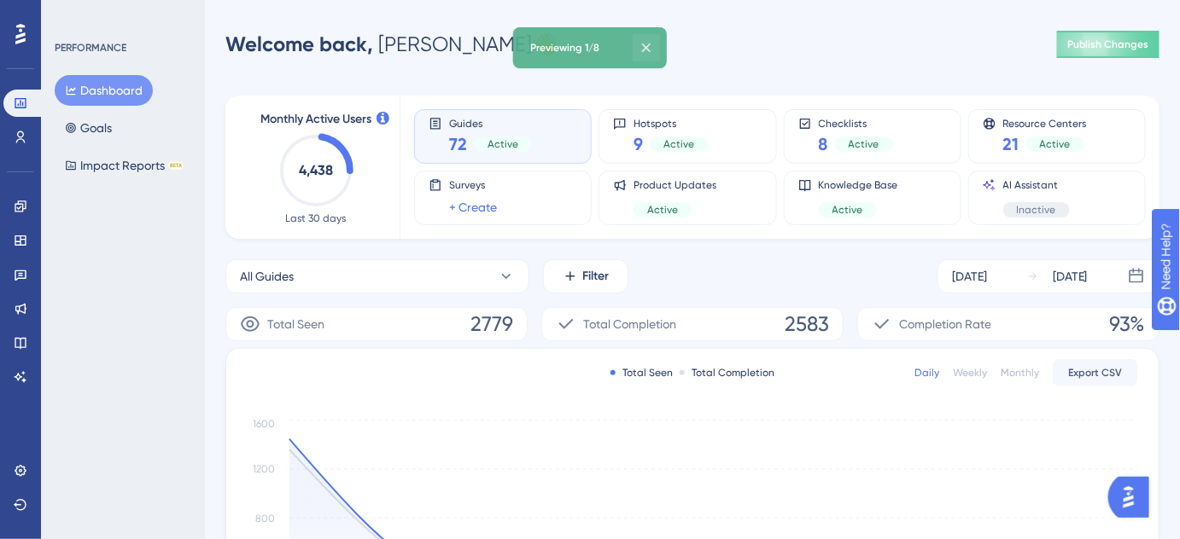
click at [655, 44] on icon at bounding box center [646, 47] width 17 height 17
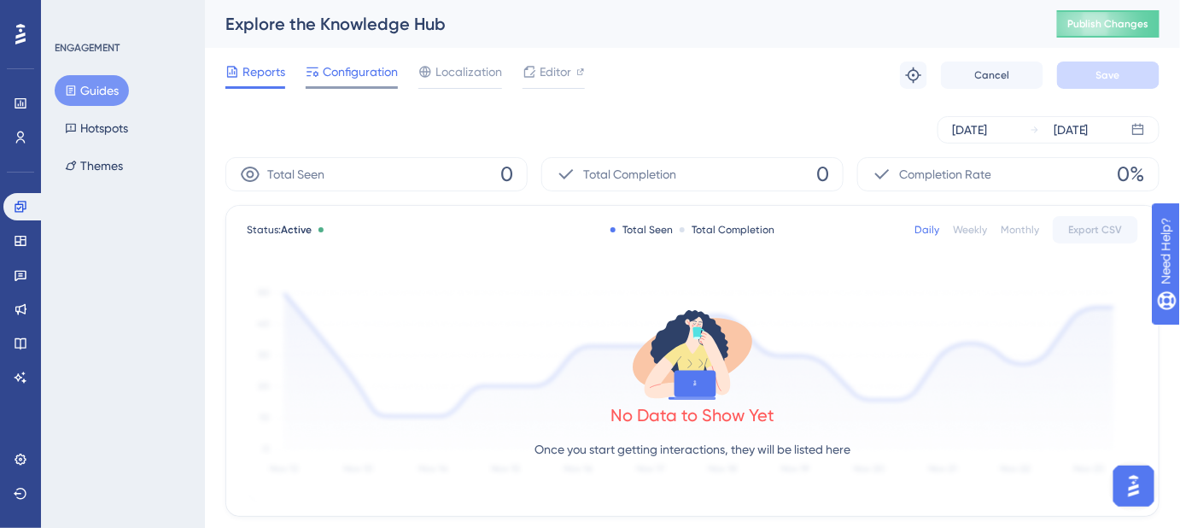
click at [346, 77] on span "Configuration" at bounding box center [360, 71] width 75 height 20
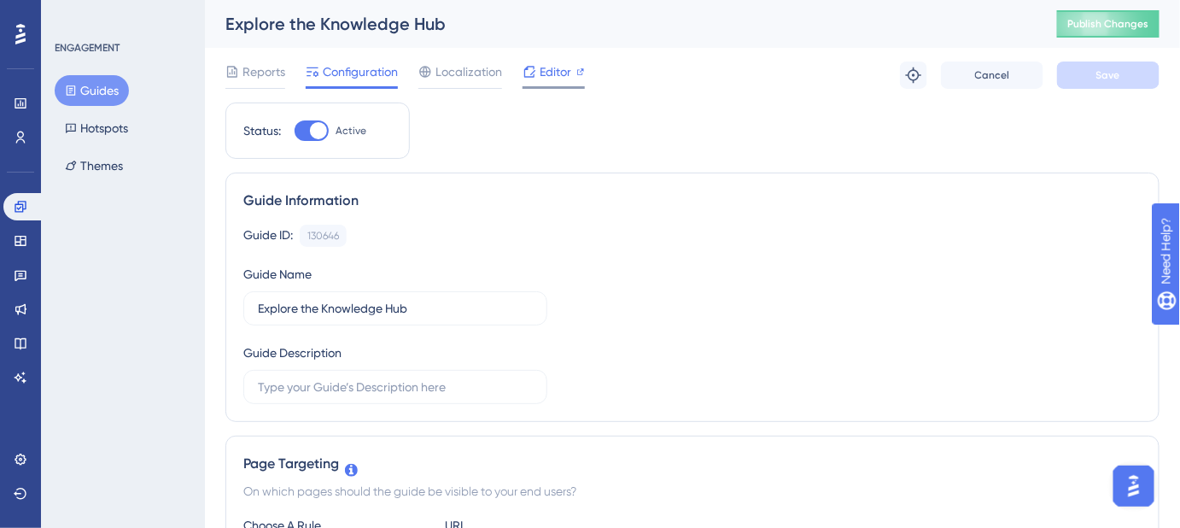
click at [551, 79] on span "Editor" at bounding box center [555, 71] width 32 height 20
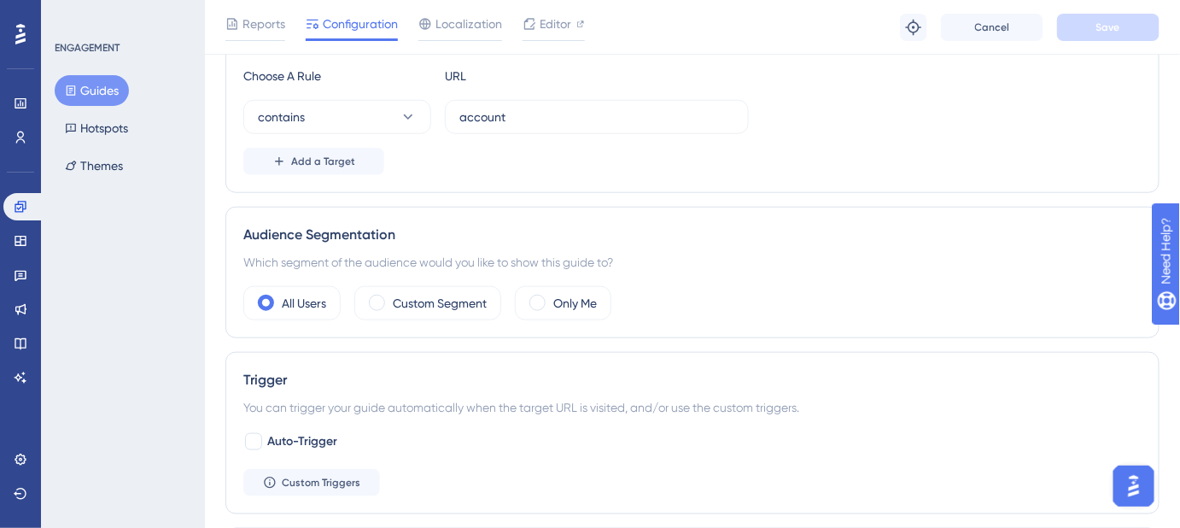
scroll to position [465, 0]
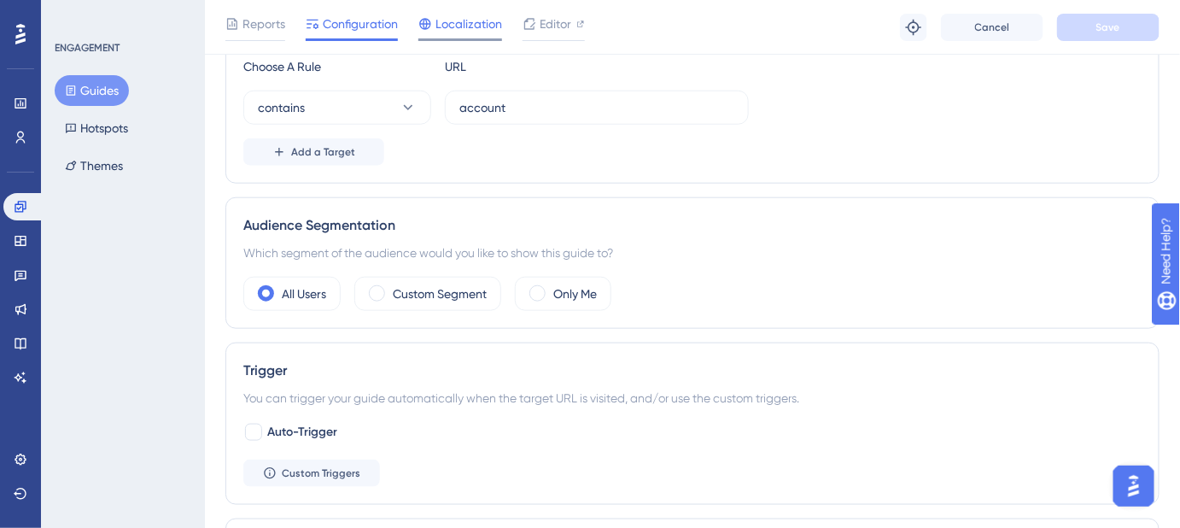
click at [451, 31] on span "Localization" at bounding box center [468, 24] width 67 height 20
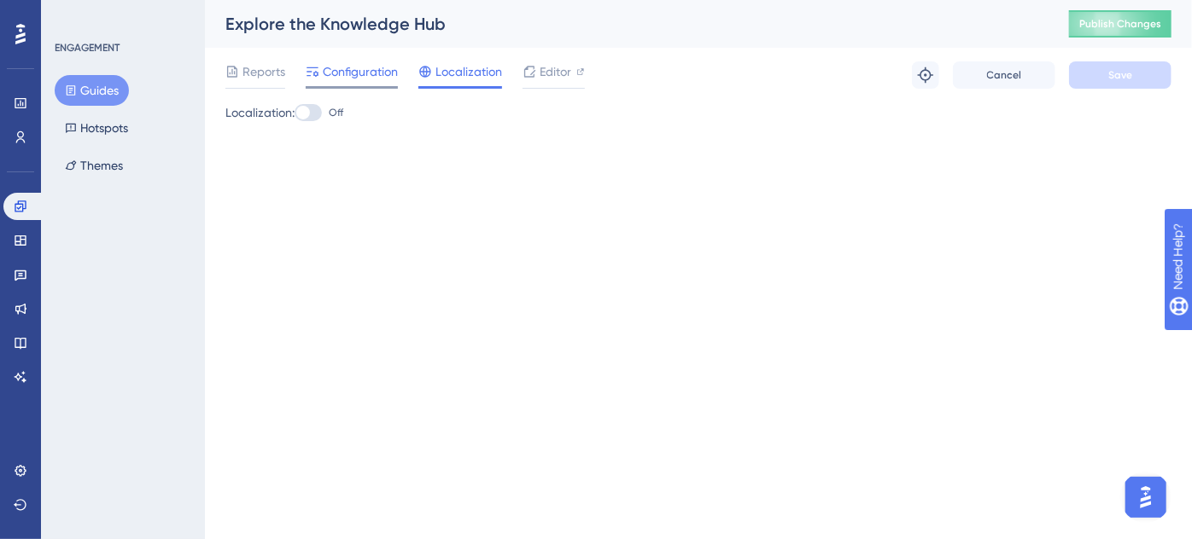
click at [348, 73] on span "Configuration" at bounding box center [360, 71] width 75 height 20
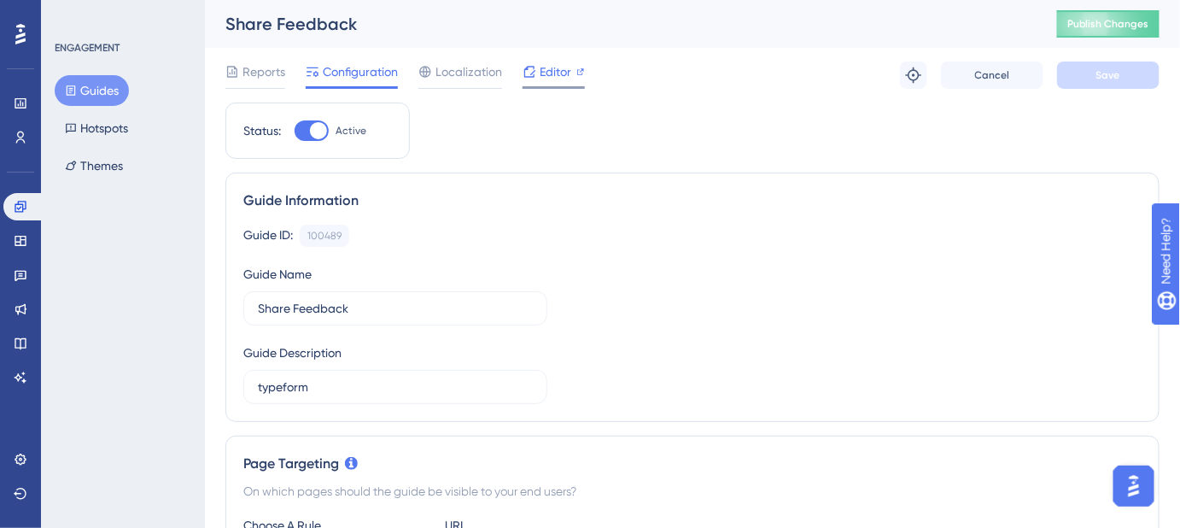
click at [545, 72] on span "Editor" at bounding box center [555, 71] width 32 height 20
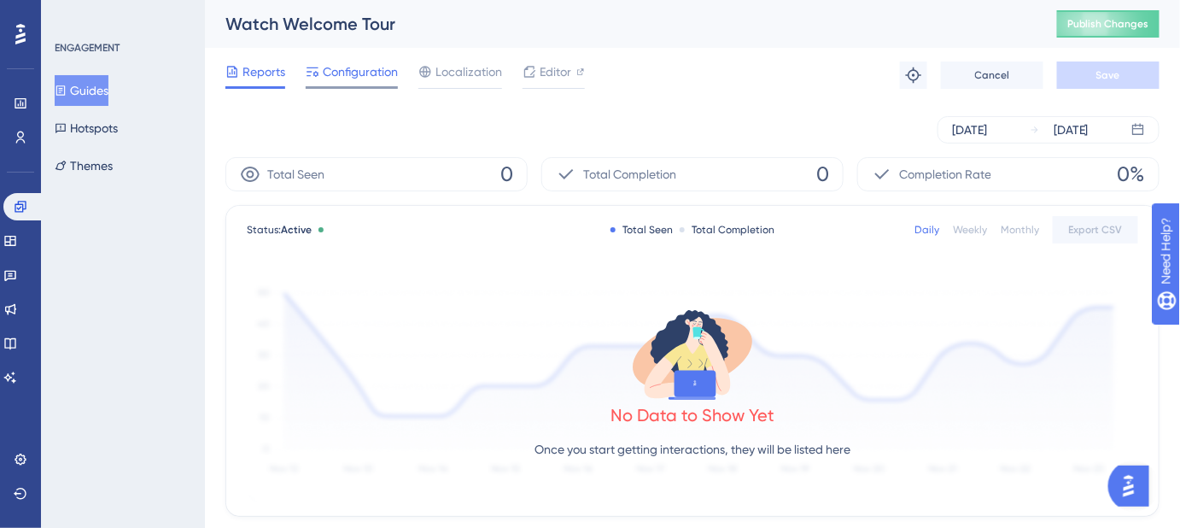
click at [363, 73] on span "Configuration" at bounding box center [360, 71] width 75 height 20
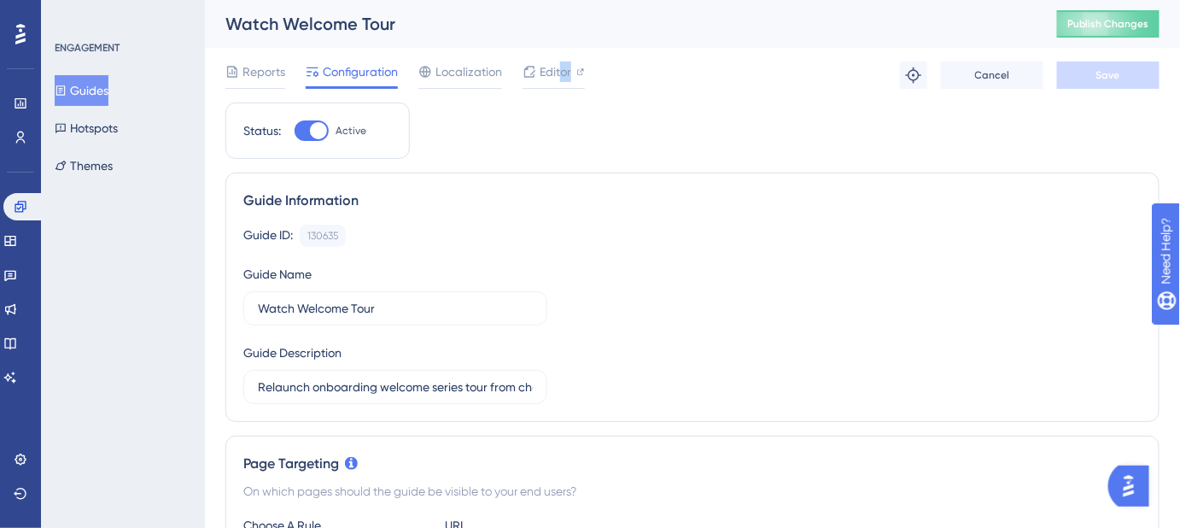
drag, startPoint x: 557, startPoint y: 77, endPoint x: 553, endPoint y: 110, distance: 33.6
click at [552, 71] on span "Editor" at bounding box center [555, 71] width 32 height 20
